Goal: Information Seeking & Learning: Find specific fact

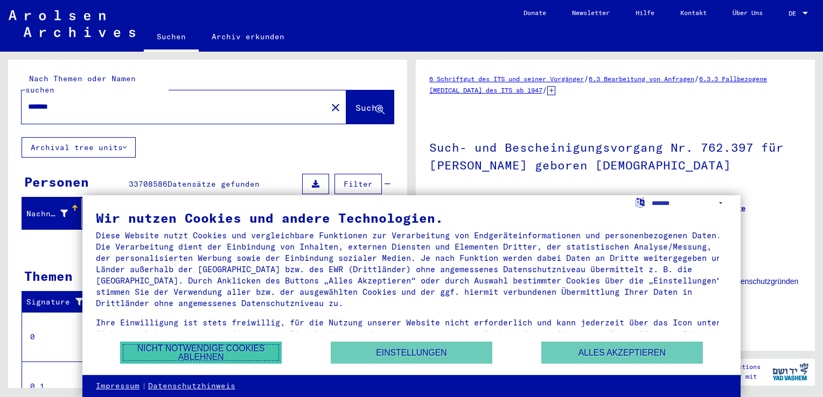
click at [210, 352] on button "Nicht notwendige Cookies ablehnen" at bounding box center [201, 353] width 162 height 22
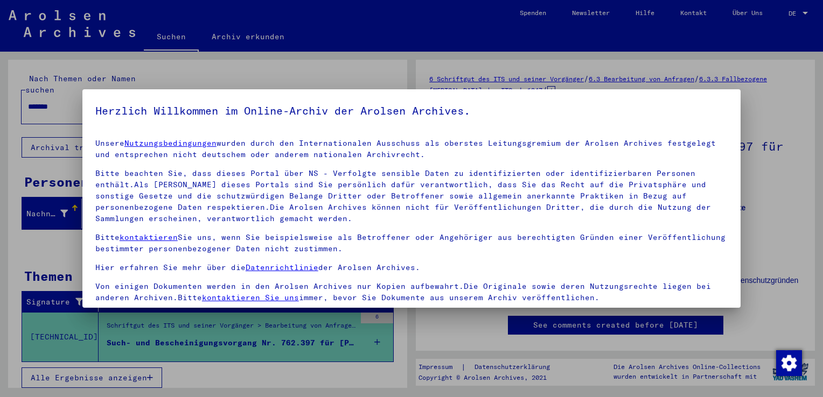
click at [527, 57] on div at bounding box center [411, 198] width 823 height 397
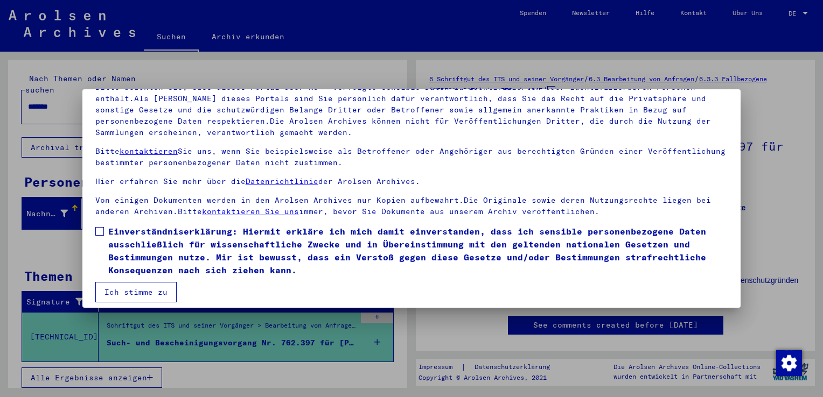
scroll to position [93, 0]
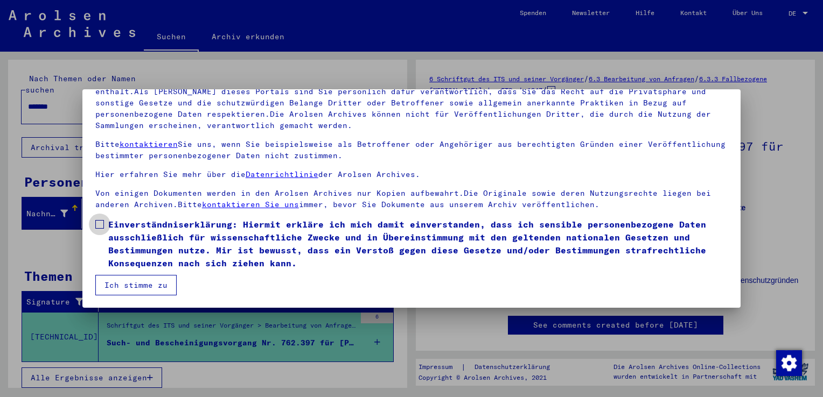
click at [101, 223] on span at bounding box center [99, 224] width 9 height 9
click at [132, 282] on button "Ich stimme zu" at bounding box center [135, 285] width 81 height 20
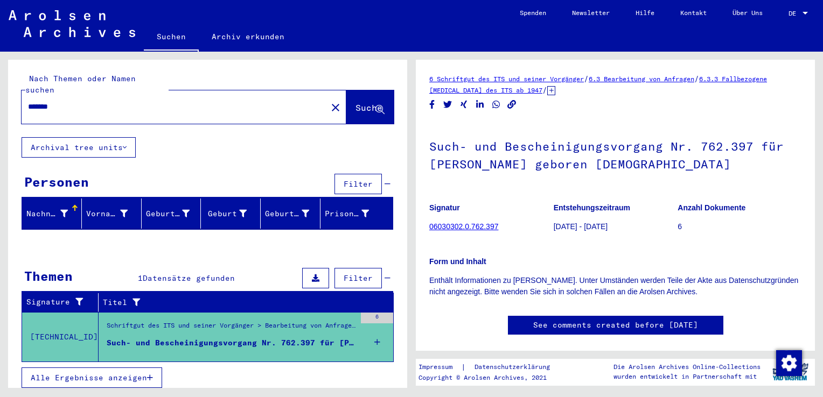
click at [461, 224] on link "06030302.0.762.397" at bounding box center [463, 226] width 69 height 9
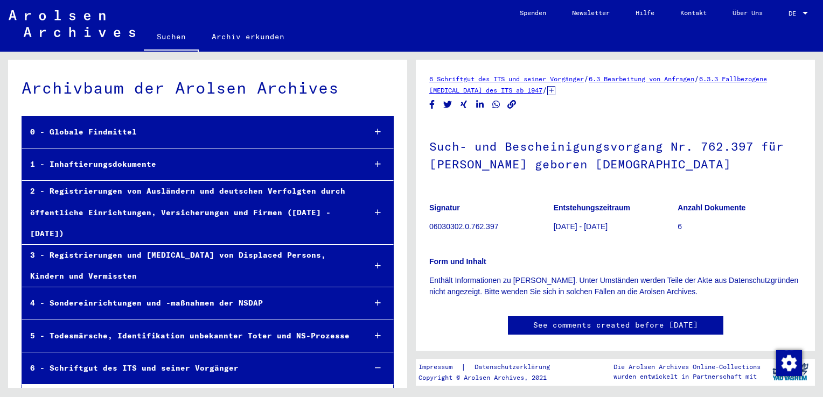
scroll to position [22054, 0]
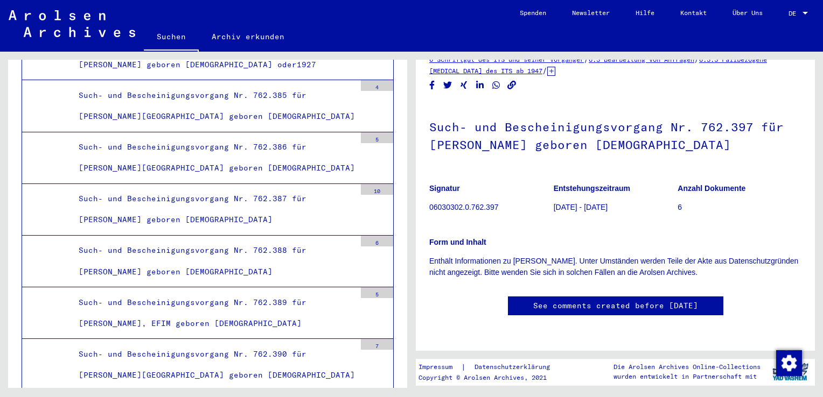
scroll to position [66, 0]
click at [608, 300] on link "See comments created before [DATE]" at bounding box center [615, 305] width 165 height 11
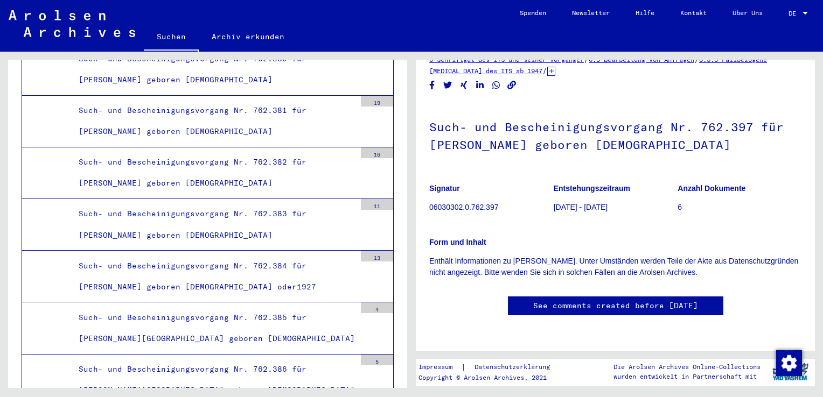
scroll to position [0, 0]
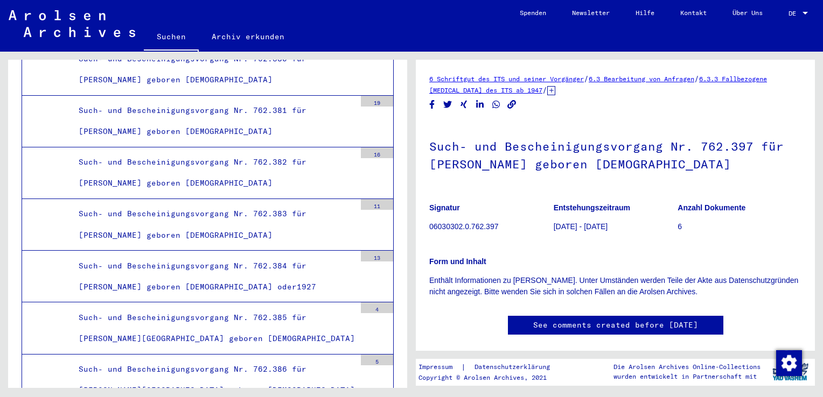
click at [514, 91] on link "6.3.3 Fallbezogene [MEDICAL_DATA] des ITS ab 1947" at bounding box center [598, 84] width 338 height 19
